Goal: Task Accomplishment & Management: Use online tool/utility

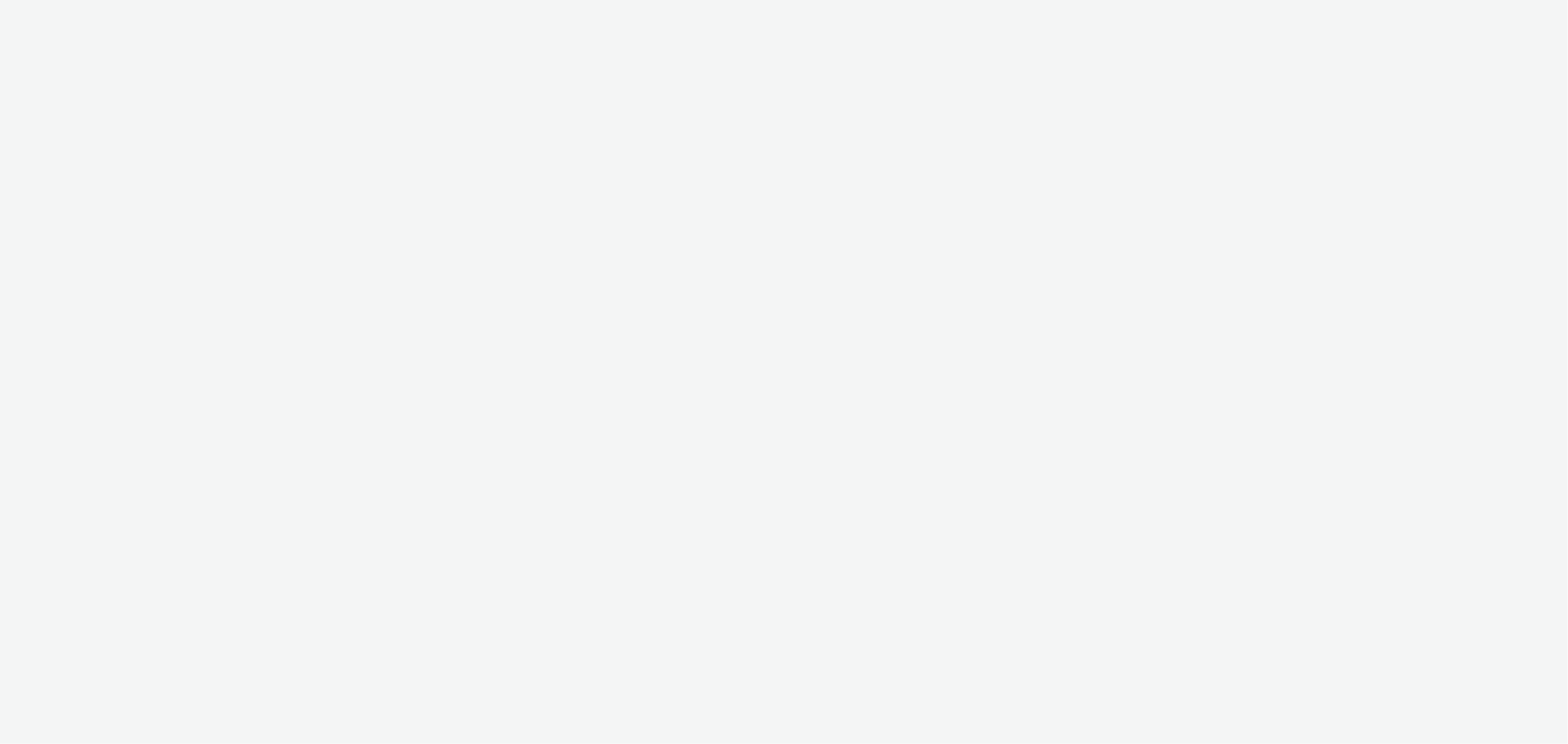
select select "11a7df10-284f-415c-b52a-427acf4c31ae"
select select "23ac11bc-76f7-45aa-bb6e-913a84dd47ea"
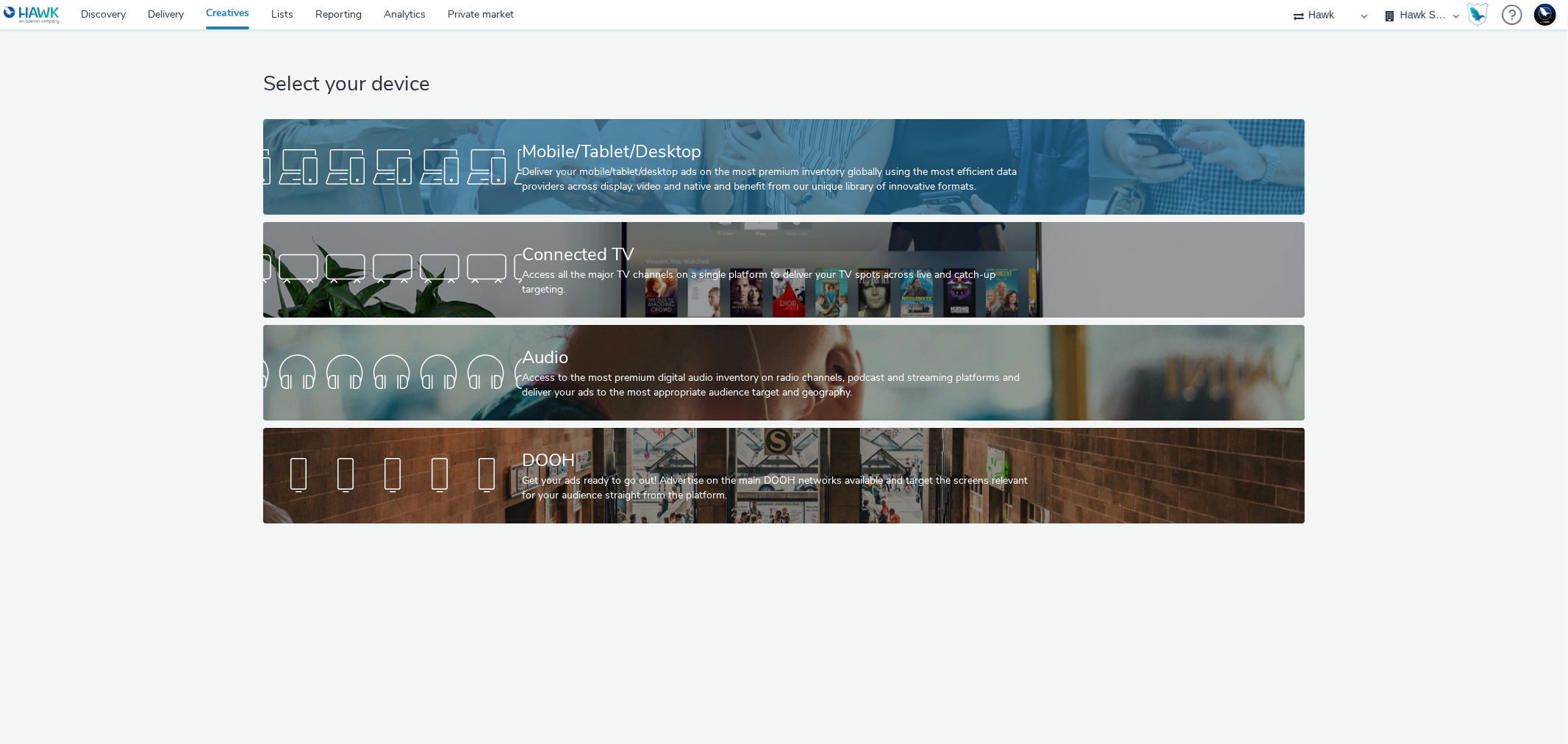
click at [600, 158] on div "Mobile/Tablet/Desktop" at bounding box center [781, 152] width 519 height 25
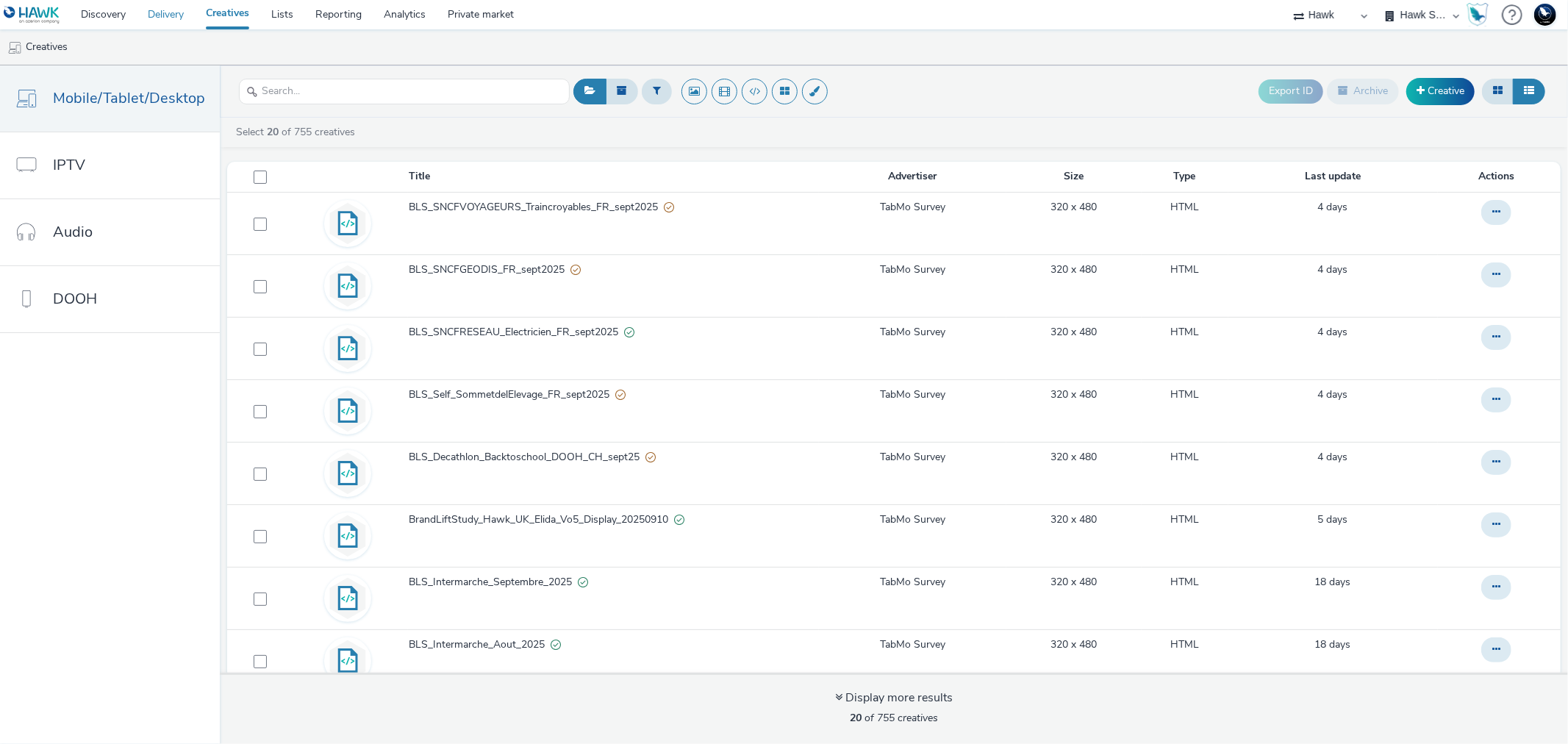
click at [166, 9] on link "Delivery" at bounding box center [166, 15] width 58 height 30
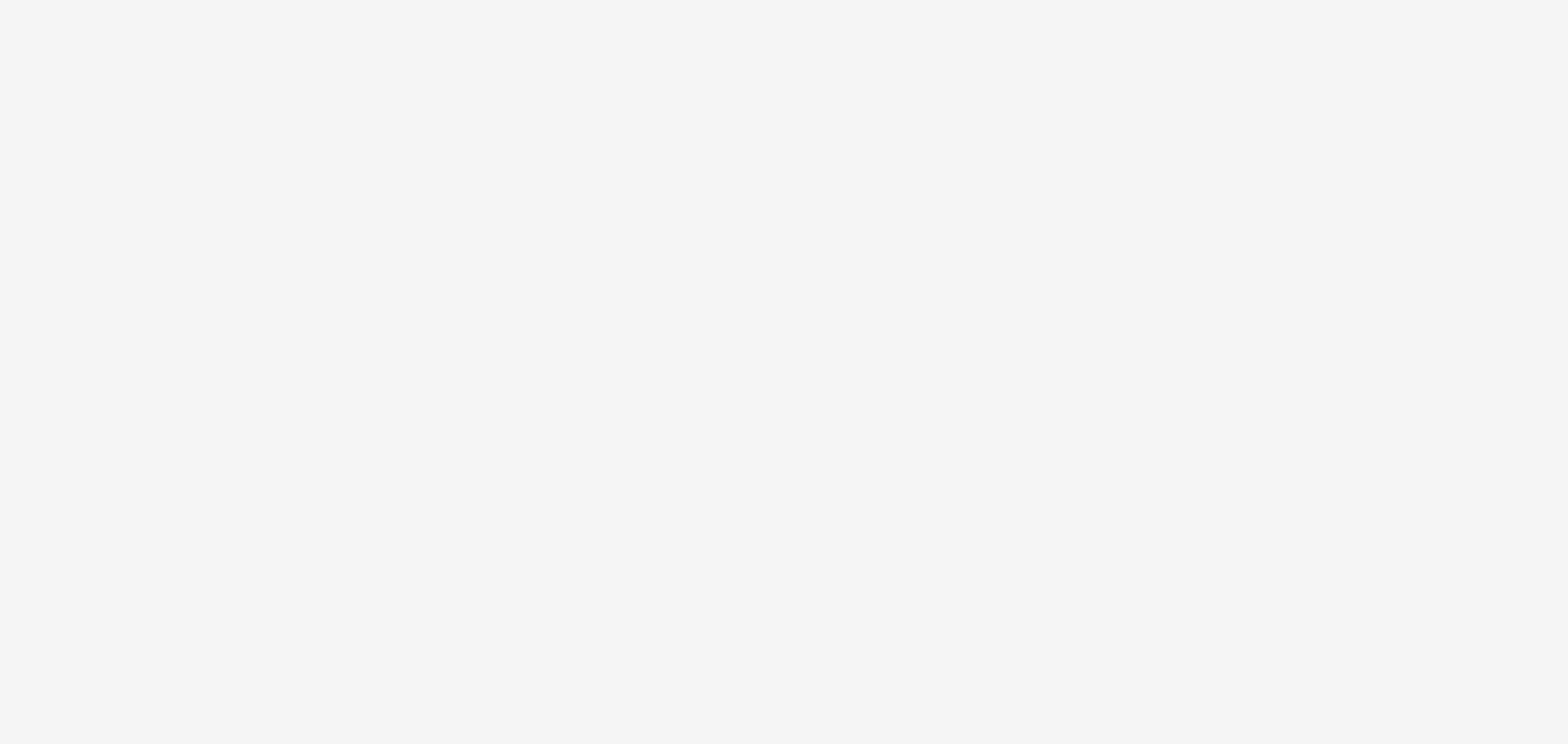
select select "11a7df10-284f-415c-b52a-427acf4c31ae"
select select "23ac11bc-76f7-45aa-bb6e-913a84dd47ea"
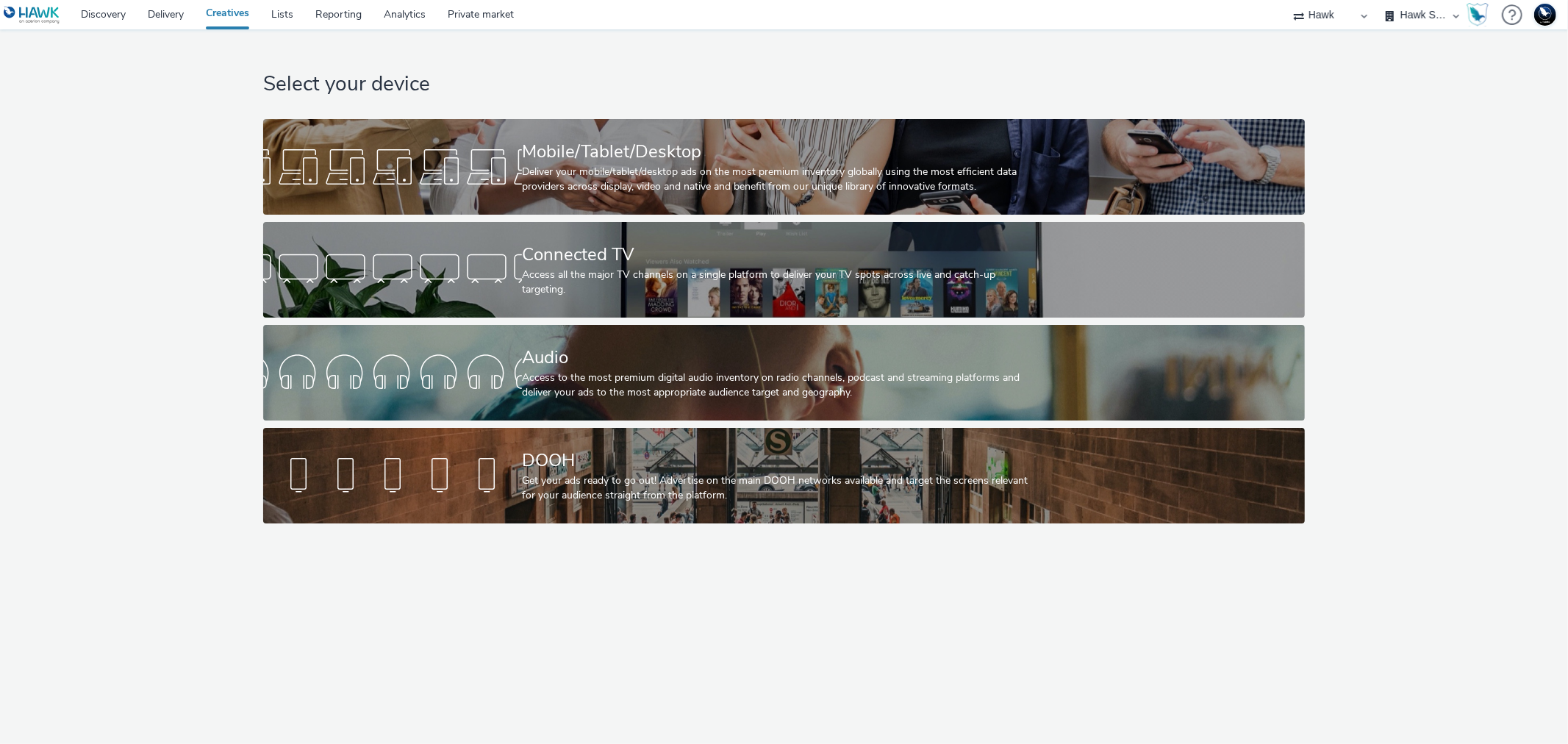
drag, startPoint x: 544, startPoint y: 174, endPoint x: 294, endPoint y: 85, distance: 265.4
click at [294, 85] on h1 "Select your device" at bounding box center [783, 85] width 1042 height 28
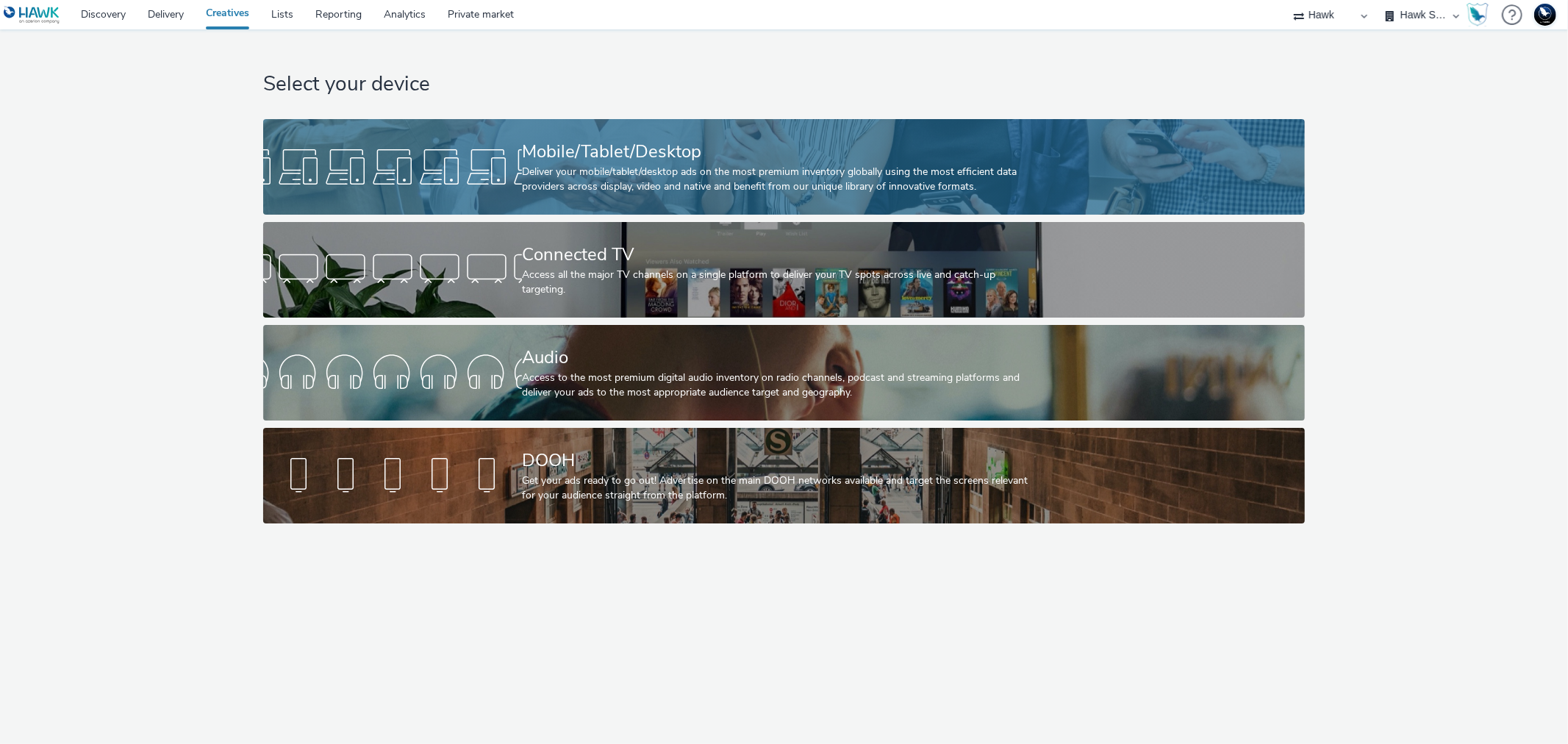
click at [320, 135] on link "Mobile/Tablet/Desktop Deliver your mobile/tablet/desktop ads on the most premiu…" at bounding box center [783, 167] width 1042 height 96
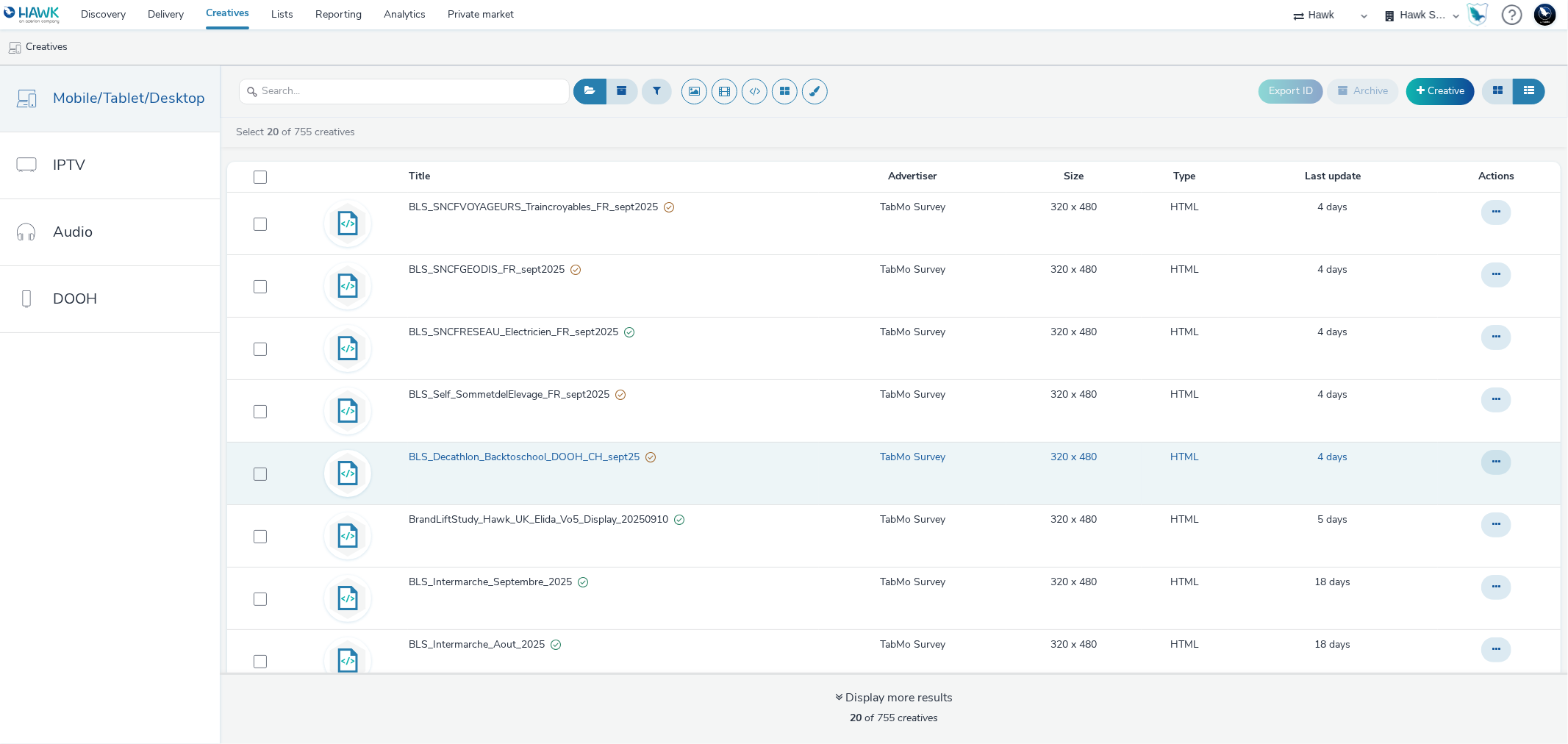
scroll to position [287, 0]
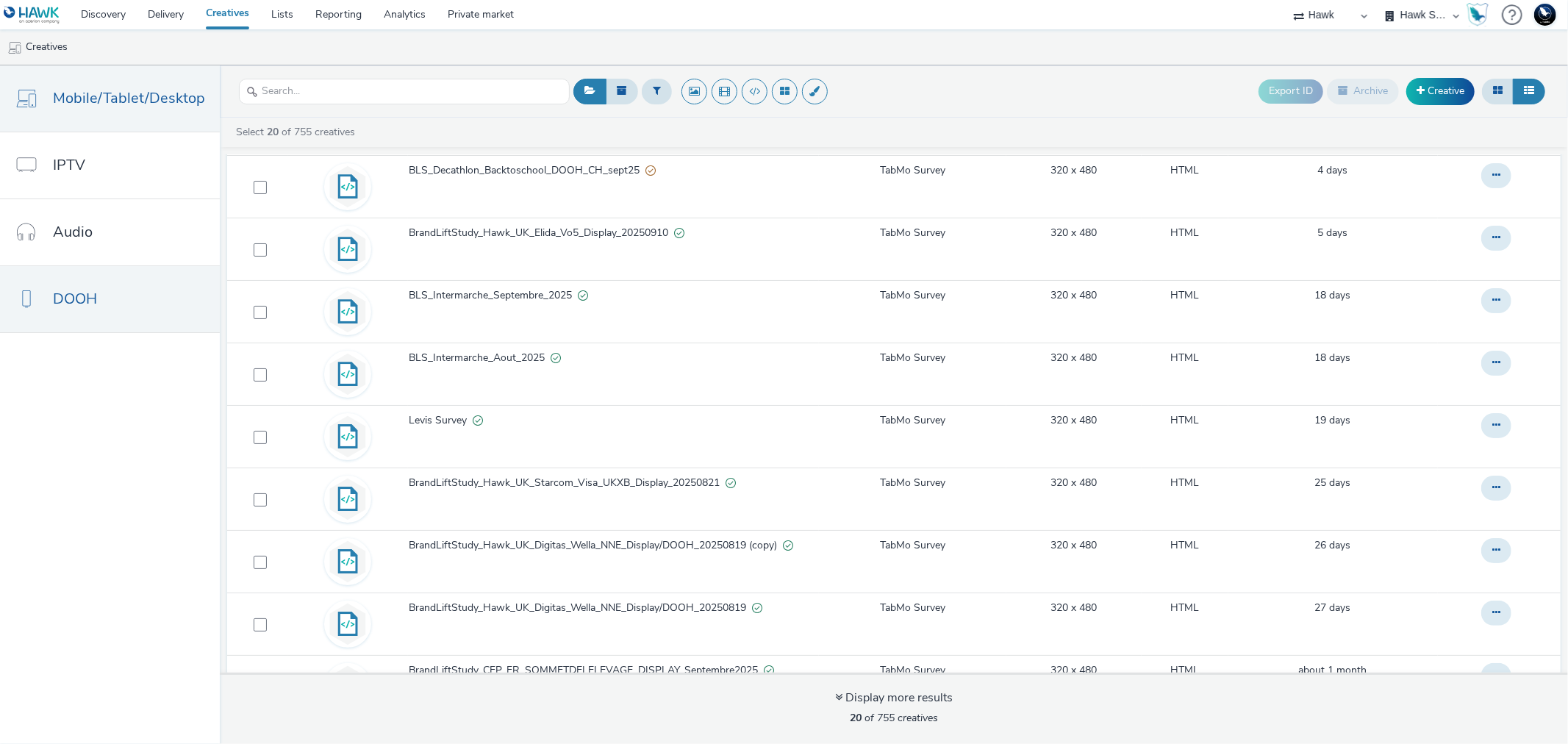
click at [119, 316] on link "DOOH" at bounding box center [109, 300] width 220 height 67
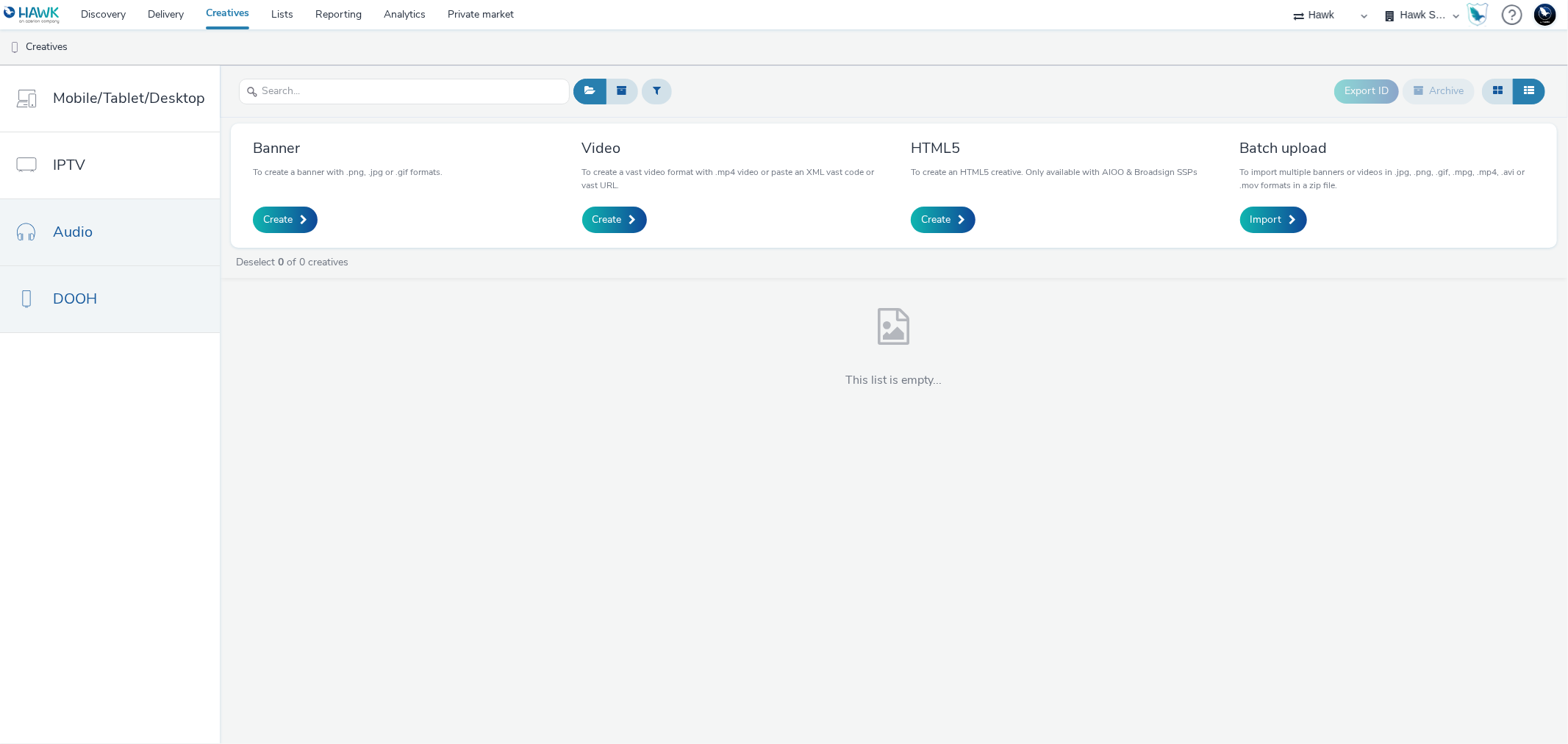
click at [104, 241] on link "Audio" at bounding box center [109, 232] width 220 height 67
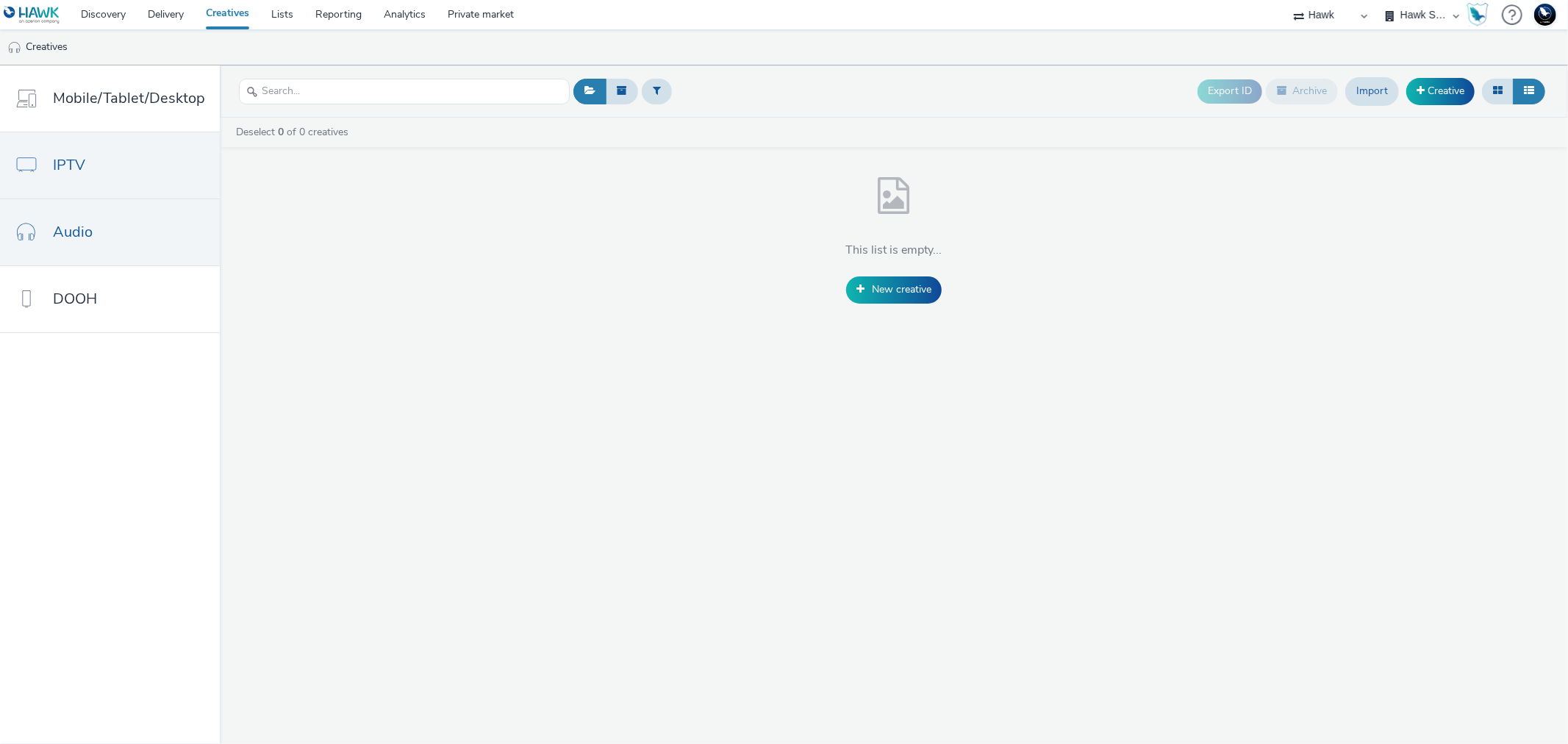
click at [91, 170] on link "IPTV" at bounding box center [109, 166] width 220 height 67
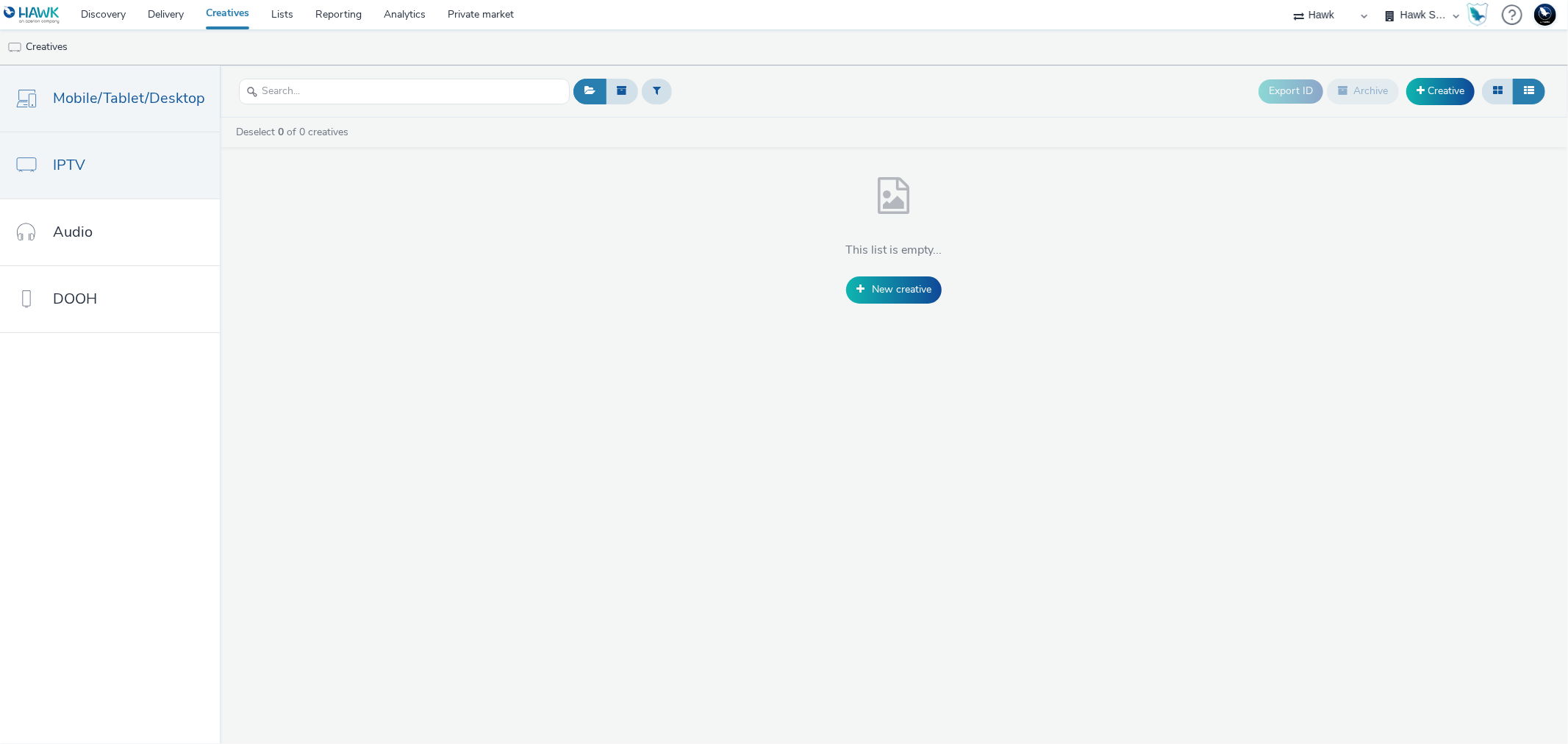
click at [98, 102] on span "Mobile/Tablet/Desktop" at bounding box center [129, 98] width 152 height 21
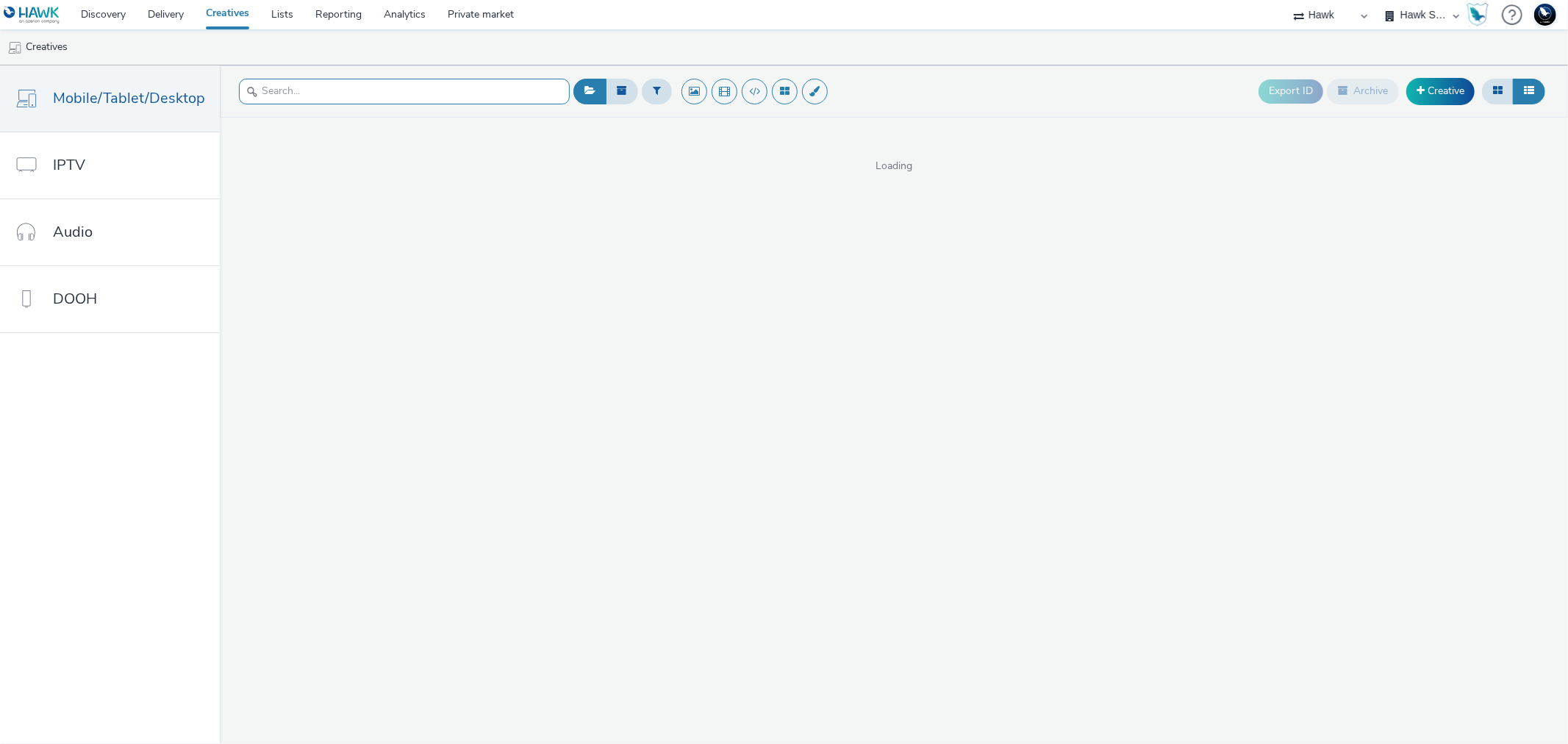
click at [322, 94] on input "text" at bounding box center [405, 91] width 331 height 25
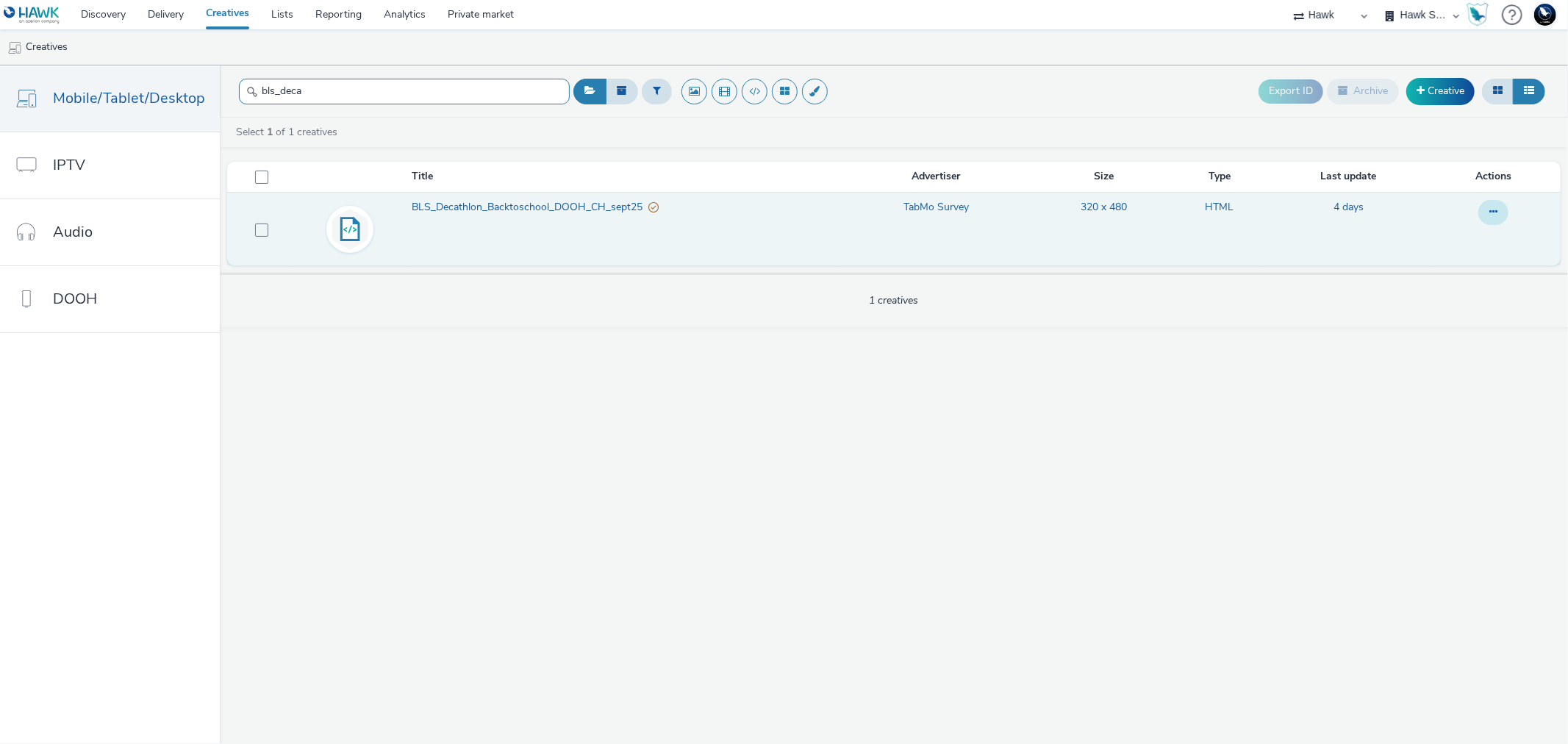
type input "bls_deca"
click at [1486, 213] on button at bounding box center [1493, 212] width 30 height 25
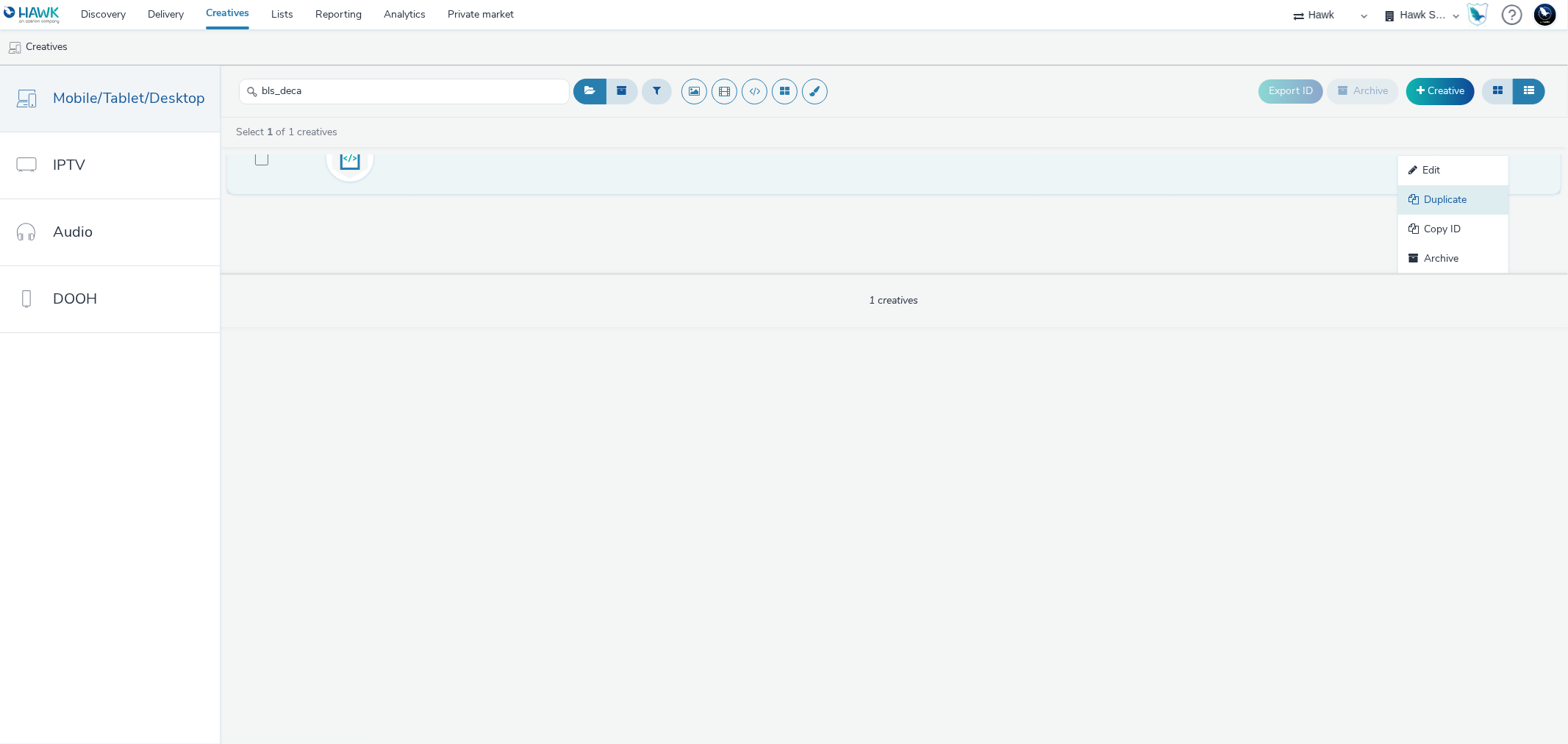
click at [1441, 195] on link "Duplicate" at bounding box center [1453, 200] width 110 height 30
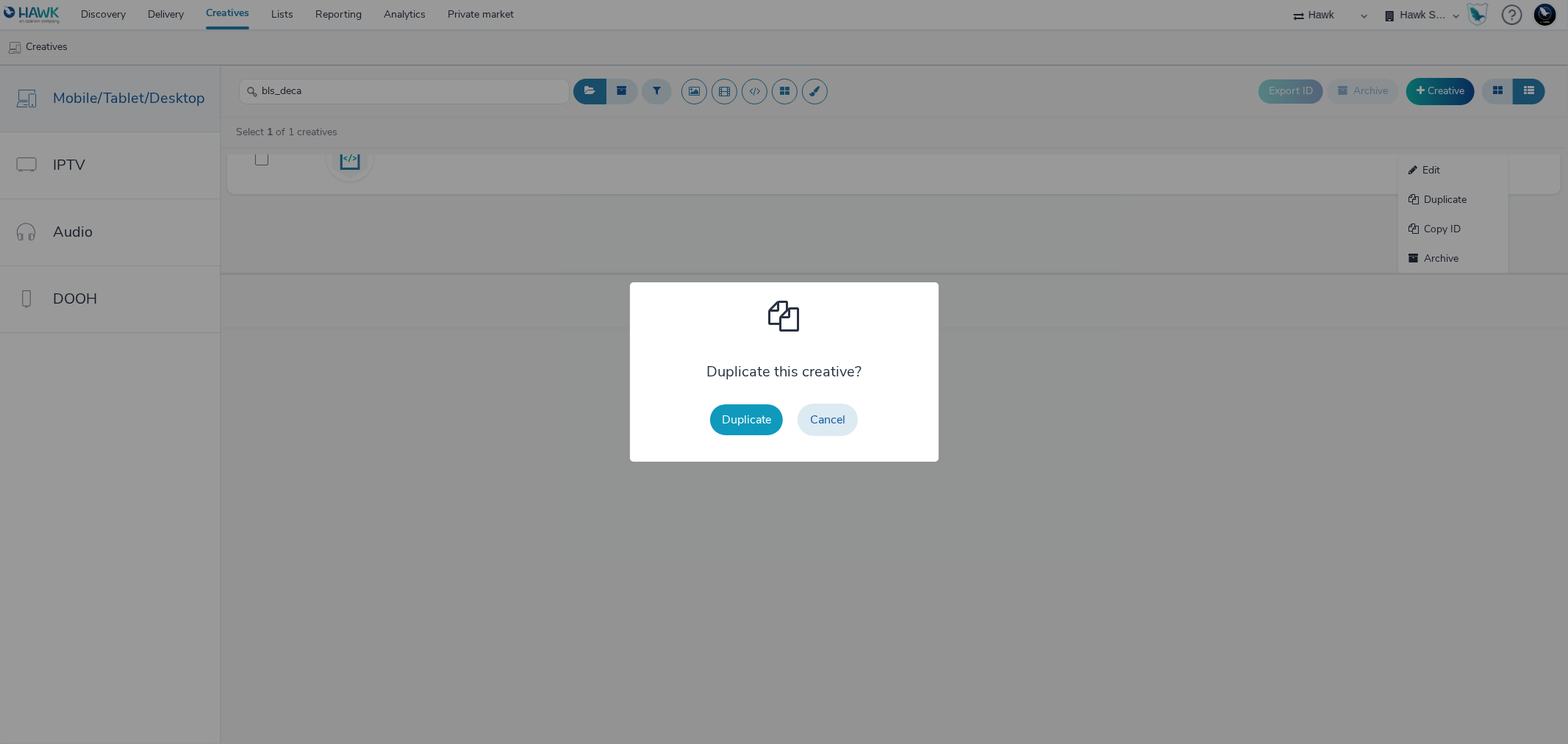
click at [755, 423] on button "Duplicate" at bounding box center [746, 420] width 73 height 31
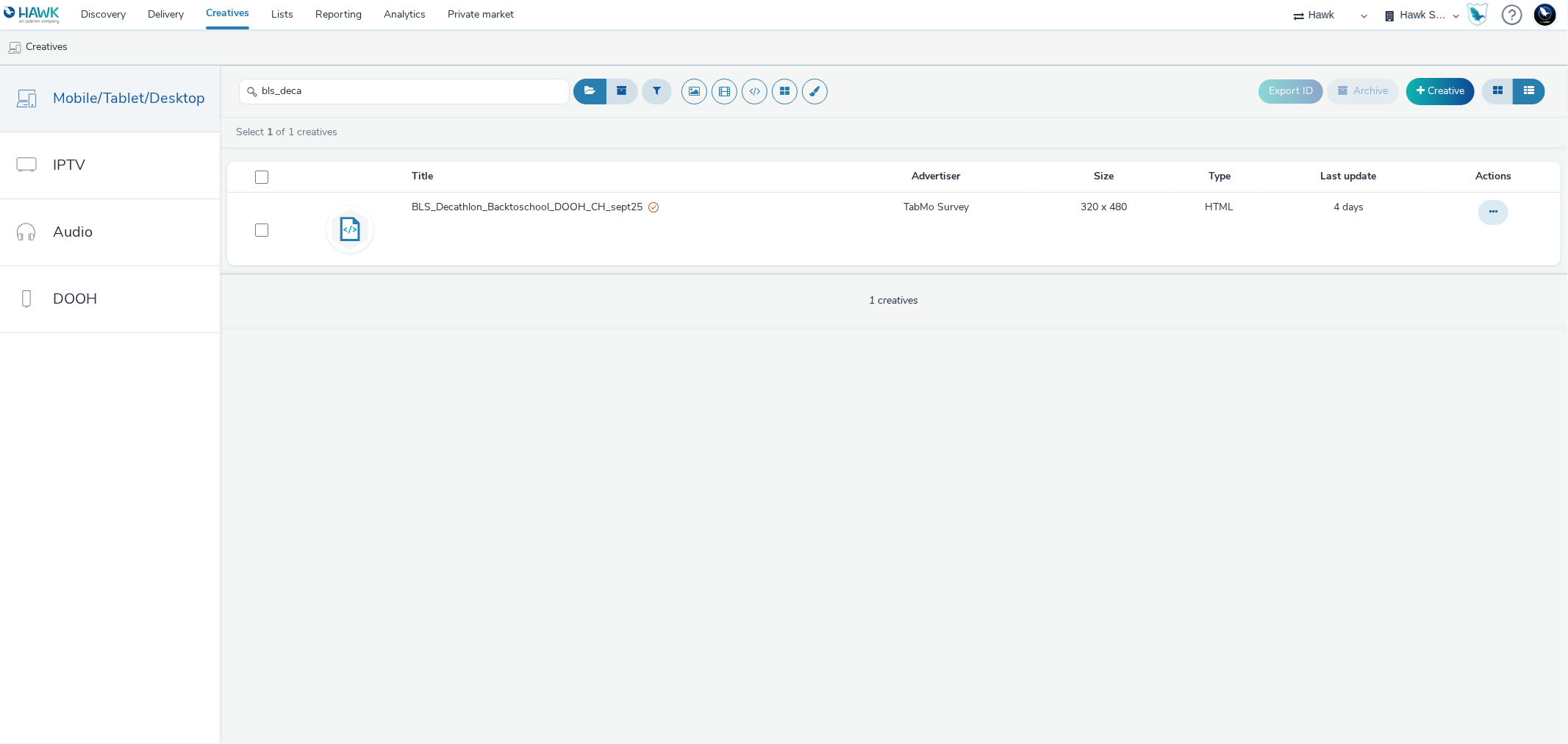
scroll to position [0, 0]
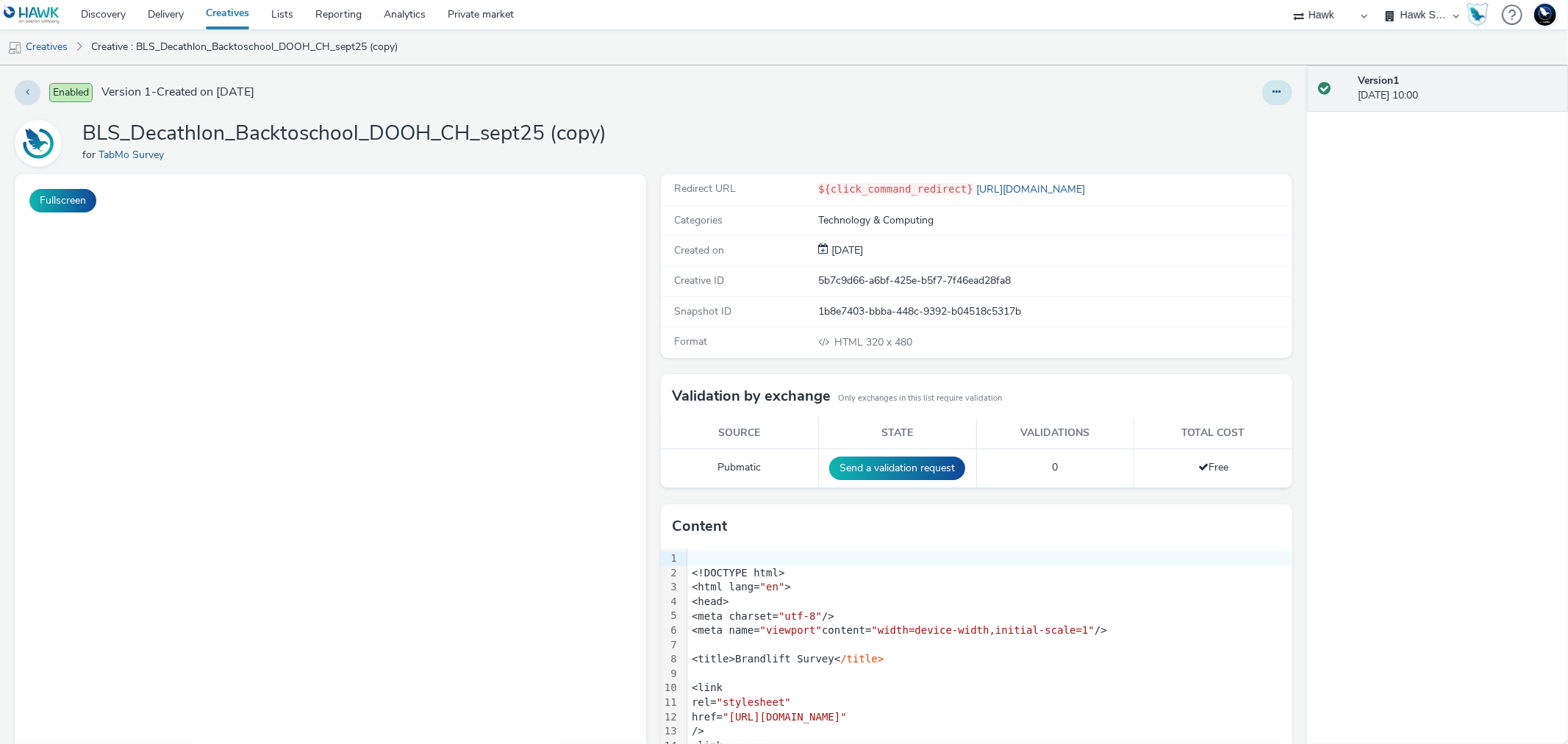
click at [1273, 93] on icon at bounding box center [1276, 92] width 8 height 11
click at [1208, 123] on link "Edit" at bounding box center [1237, 123] width 110 height 30
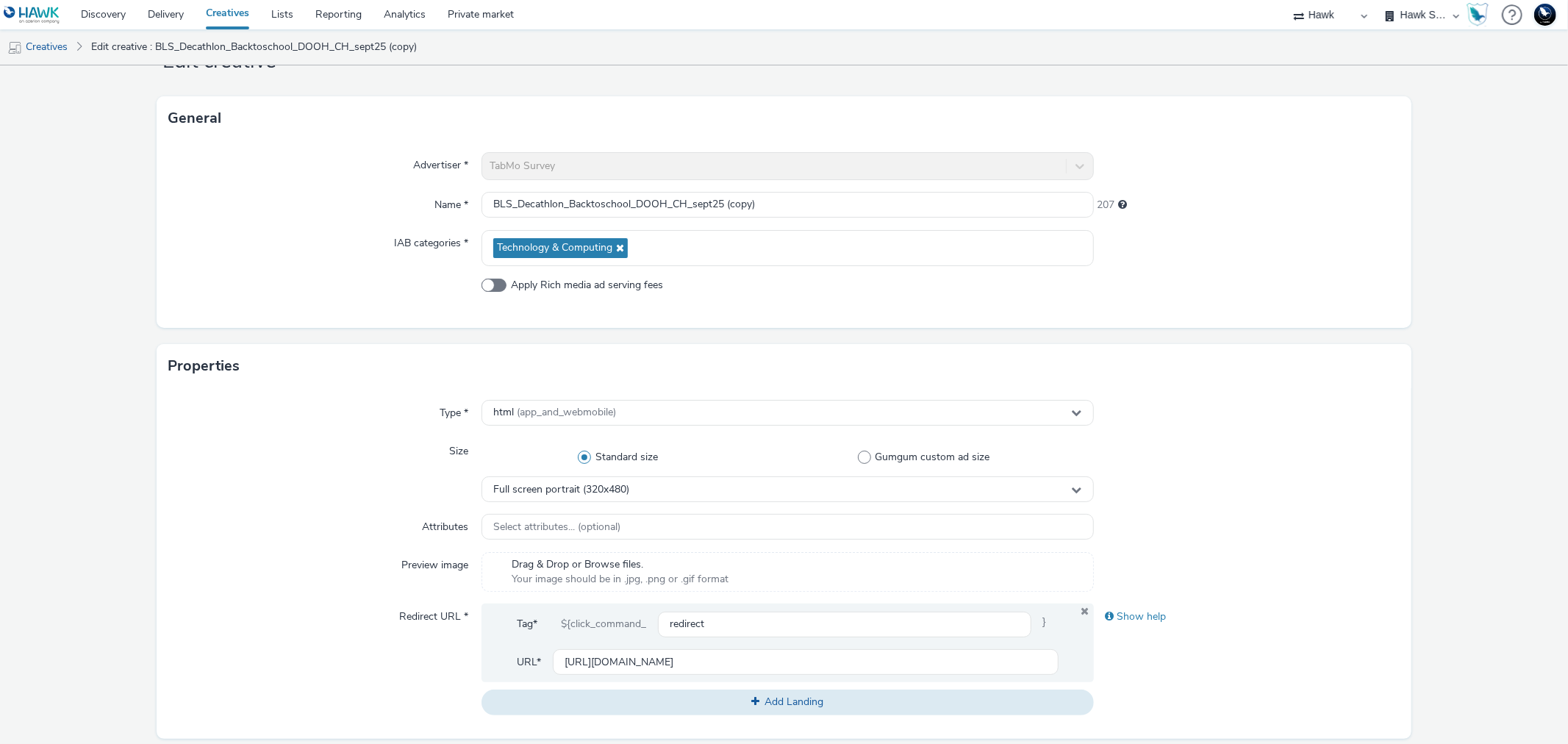
scroll to position [60, 0]
drag, startPoint x: 722, startPoint y: 203, endPoint x: 789, endPoint y: 203, distance: 67.0
click at [789, 203] on input "BLS_Decathlon_Backtoschool_DOOH_CH_sept25 (copy)" at bounding box center [788, 203] width 611 height 25
type input "BLS_Decathlon_Backtoschool_DOOH_CH_sept25"
